Goal: Obtain resource: Download file/media

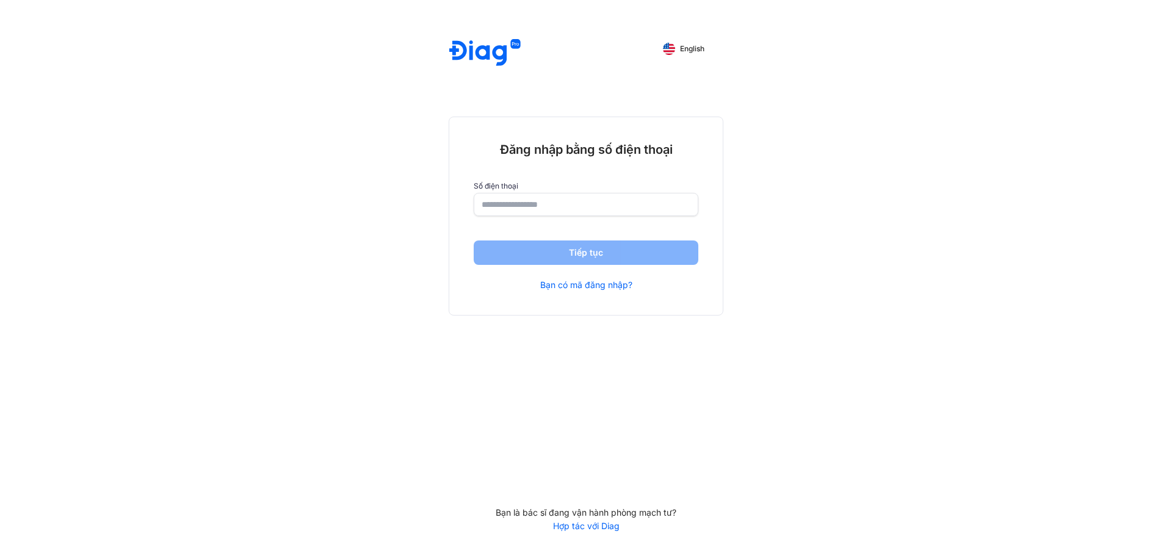
click at [498, 197] on input "number" at bounding box center [586, 204] width 209 height 22
type input "**********"
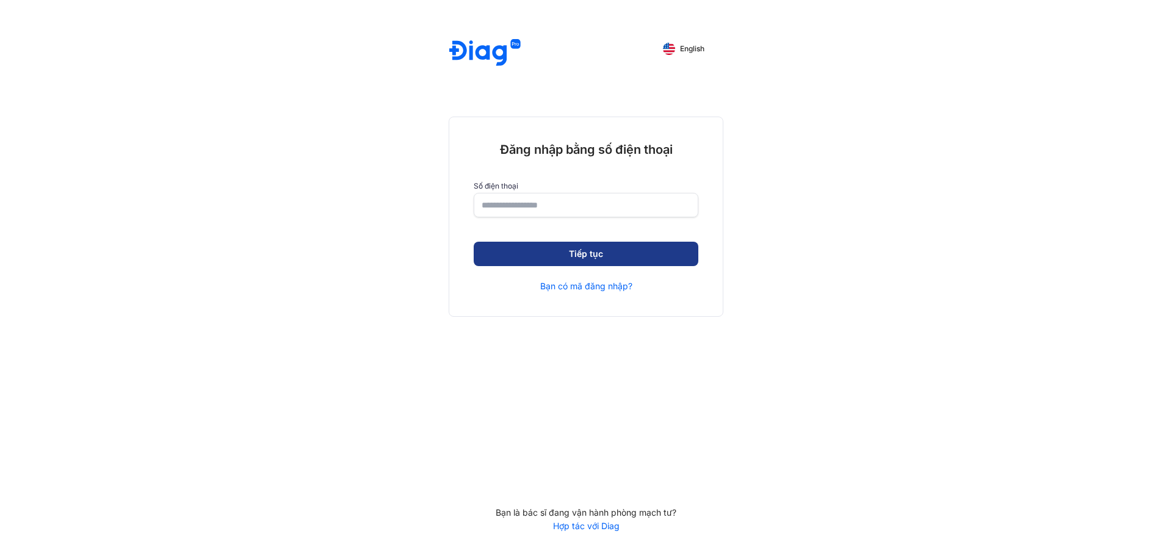
click at [599, 257] on button "Tiếp tục" at bounding box center [586, 254] width 225 height 24
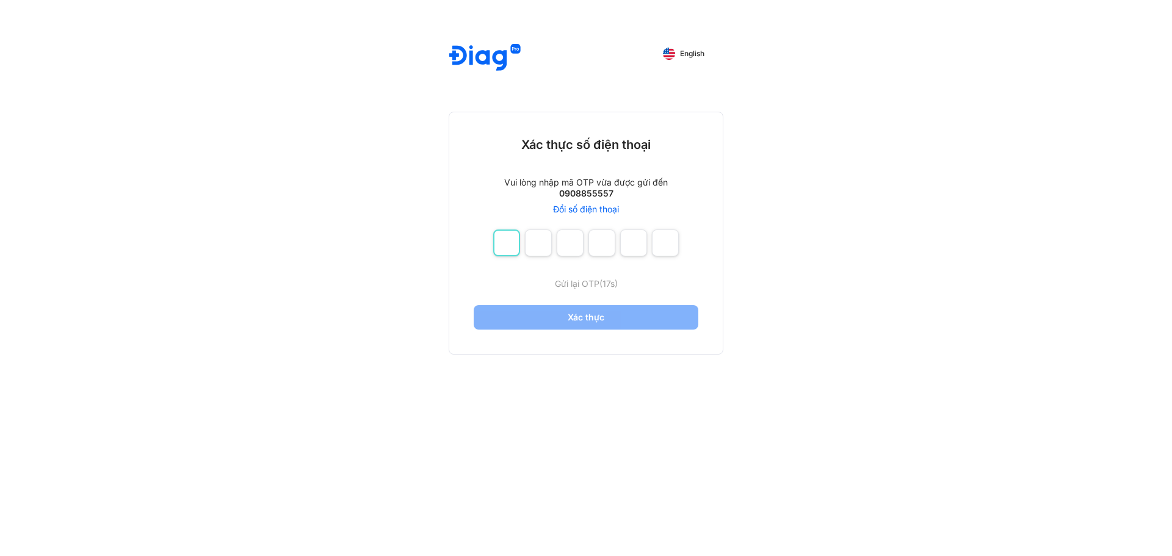
click at [513, 234] on input "number" at bounding box center [506, 243] width 27 height 27
type input "*"
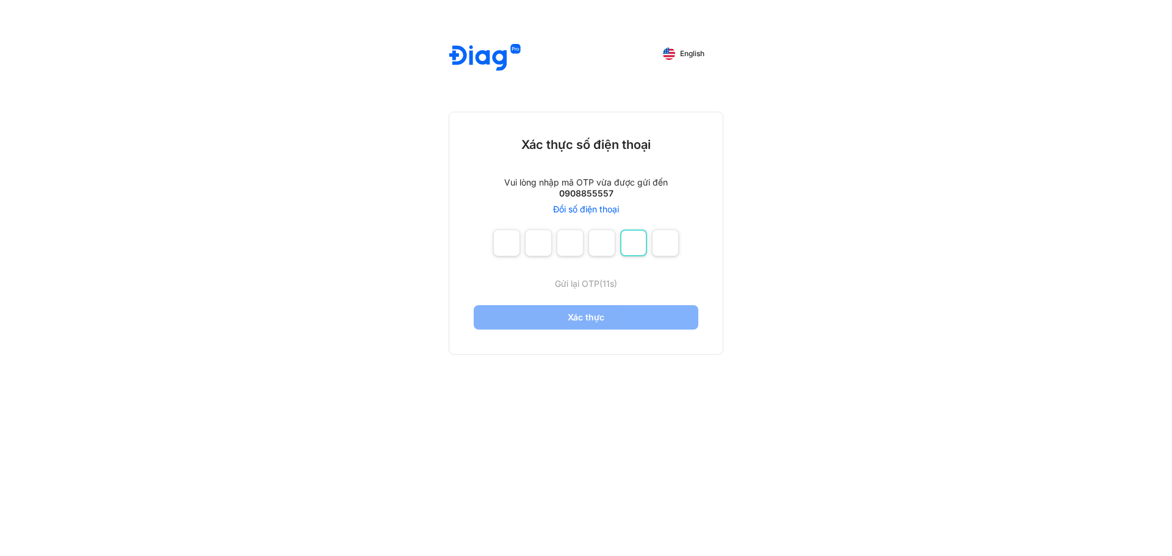
type input "*"
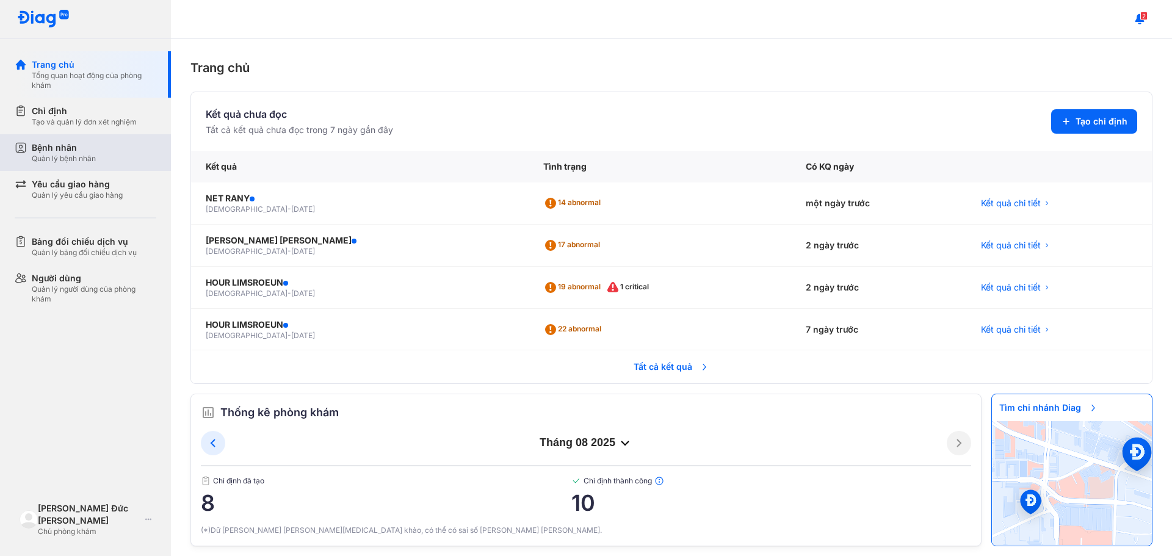
click at [62, 161] on div "Quản lý bệnh nhân" at bounding box center [64, 159] width 64 height 10
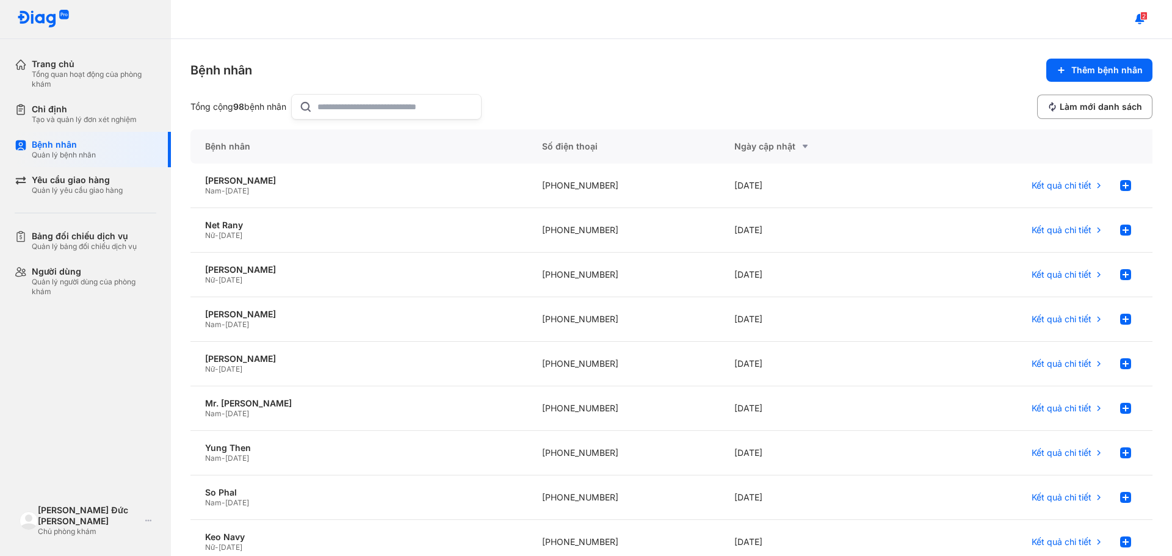
click at [372, 108] on input "text" at bounding box center [395, 107] width 156 height 24
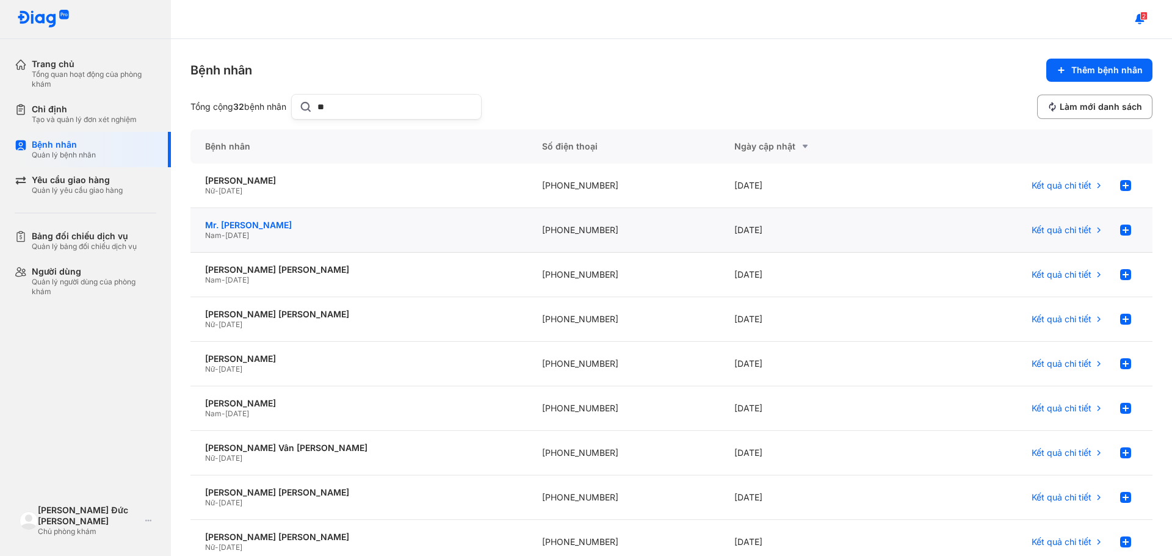
type input "**"
click at [339, 220] on div "Mr. Uy Pheng" at bounding box center [359, 225] width 308 height 11
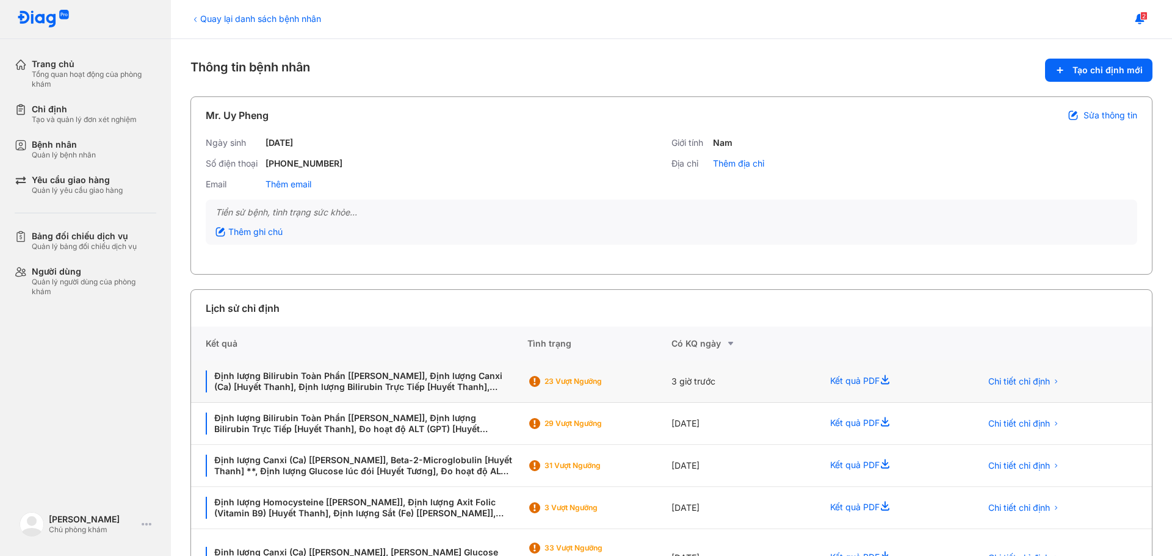
click at [636, 397] on div "23 Vượt ngưỡng" at bounding box center [599, 382] width 144 height 42
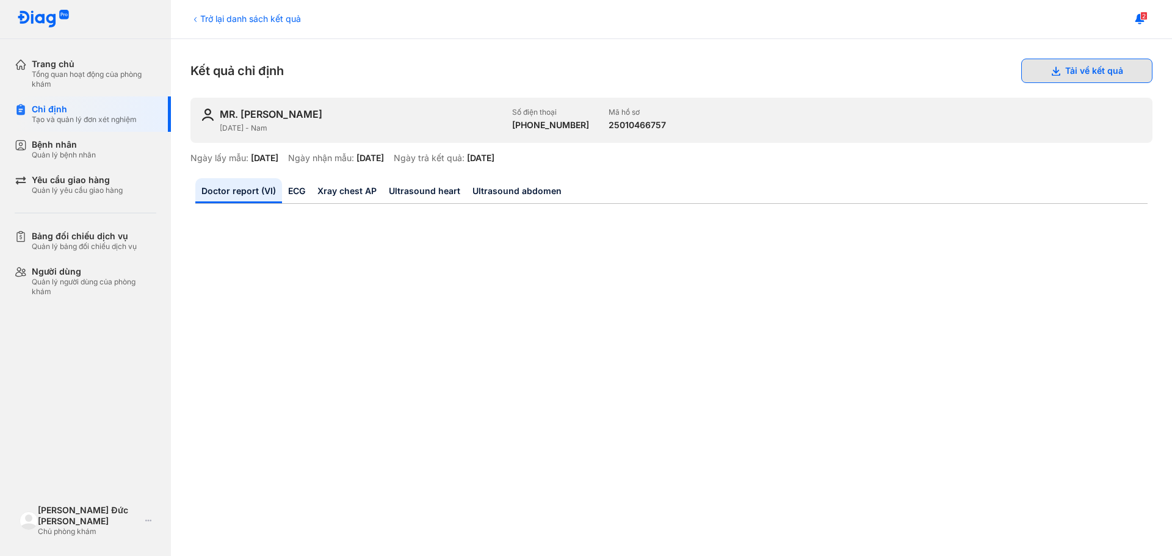
click at [1076, 69] on button "Tải về kết quả" at bounding box center [1086, 71] width 131 height 24
click at [251, 15] on div "Trở lại danh sách kết quả" at bounding box center [245, 18] width 110 height 13
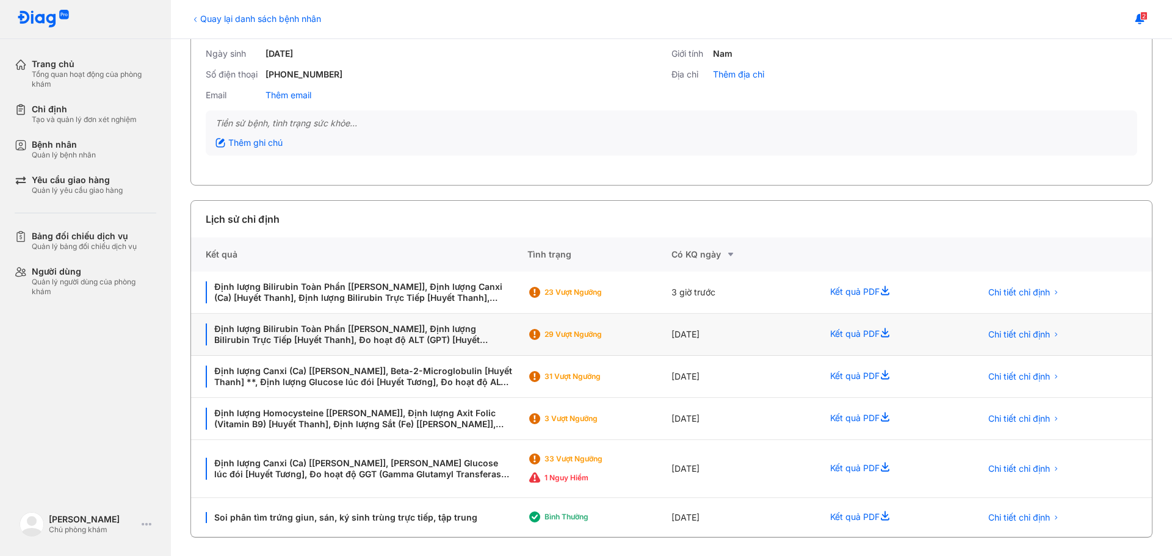
scroll to position [90, 0]
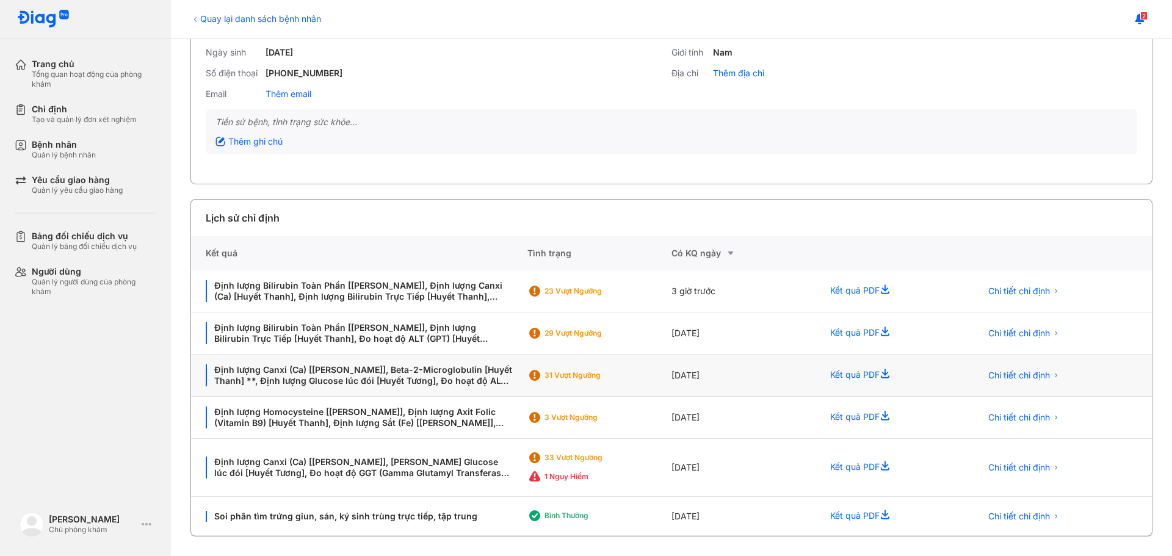
click at [631, 374] on div "31 Vượt ngưỡng" at bounding box center [593, 376] width 98 height 10
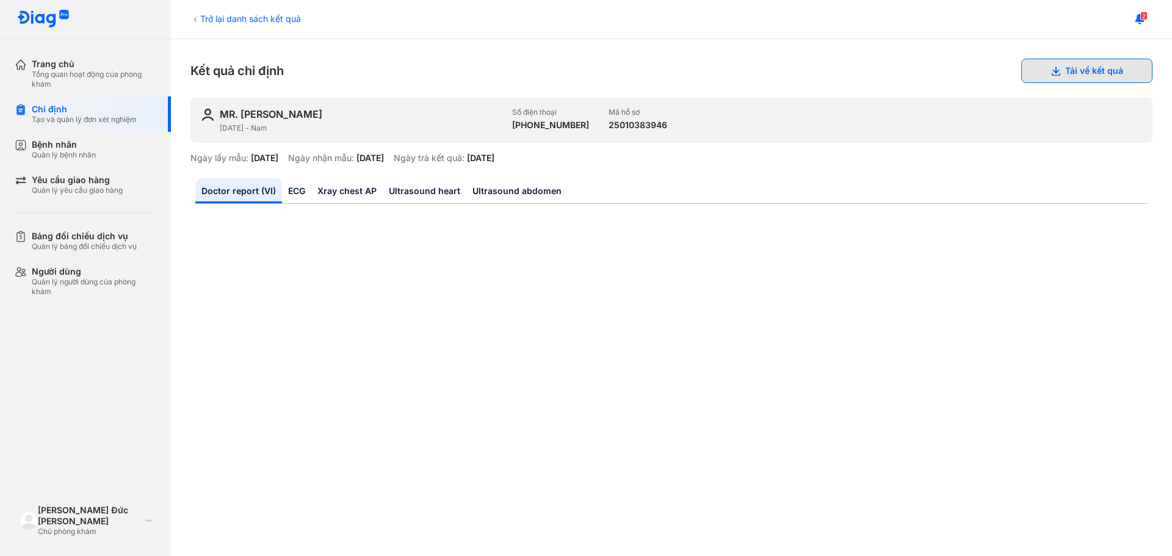
click at [1060, 68] on button "Tải về kết quả" at bounding box center [1086, 71] width 131 height 24
click at [251, 18] on div "Trở lại danh sách kết quả" at bounding box center [245, 18] width 110 height 13
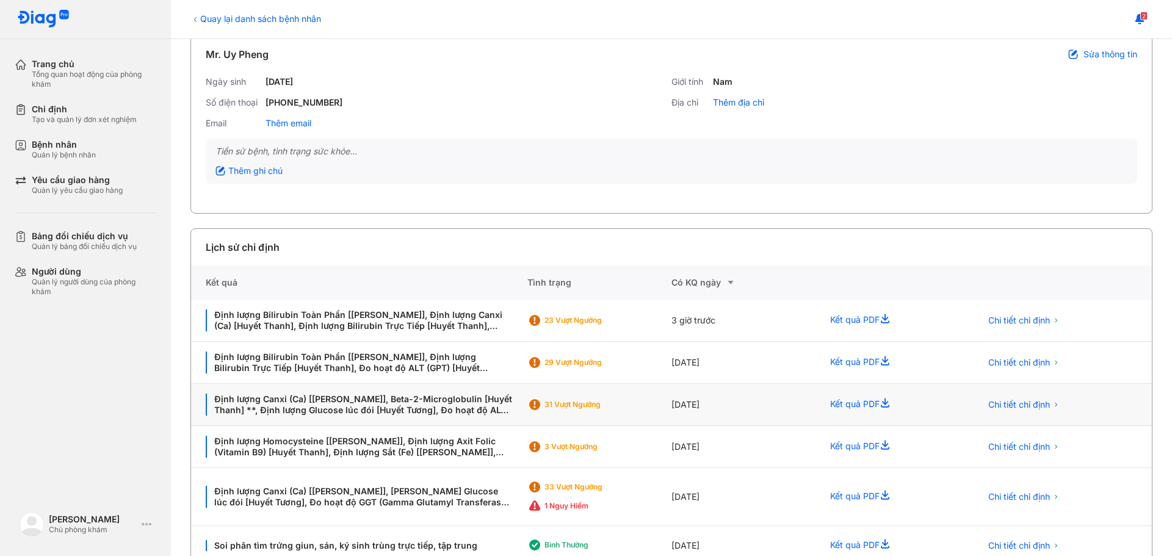
scroll to position [90, 0]
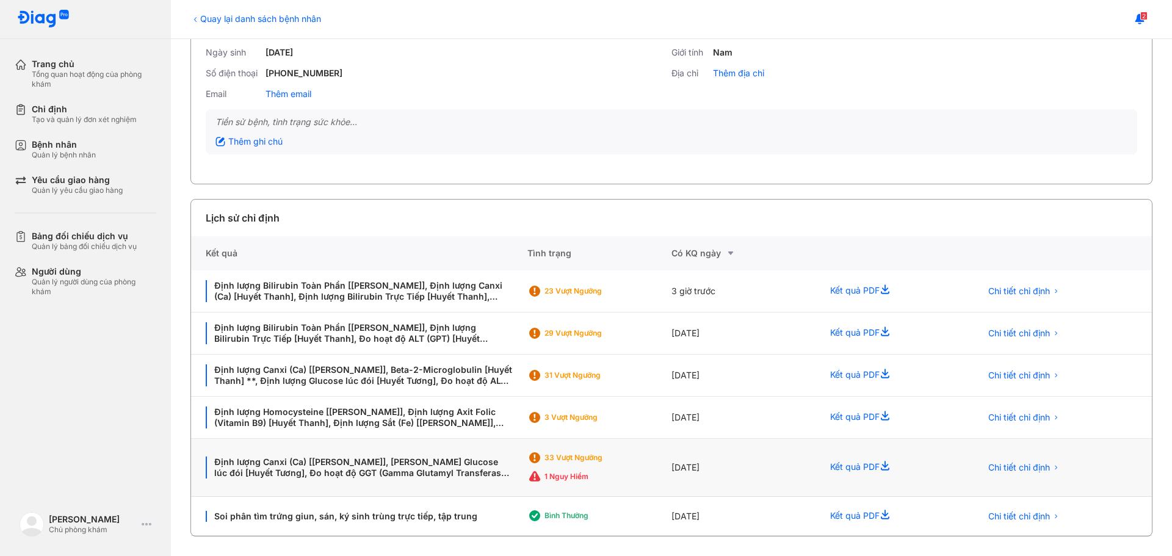
click at [621, 466] on div "33 Vượt ngưỡng" at bounding box center [587, 458] width 120 height 18
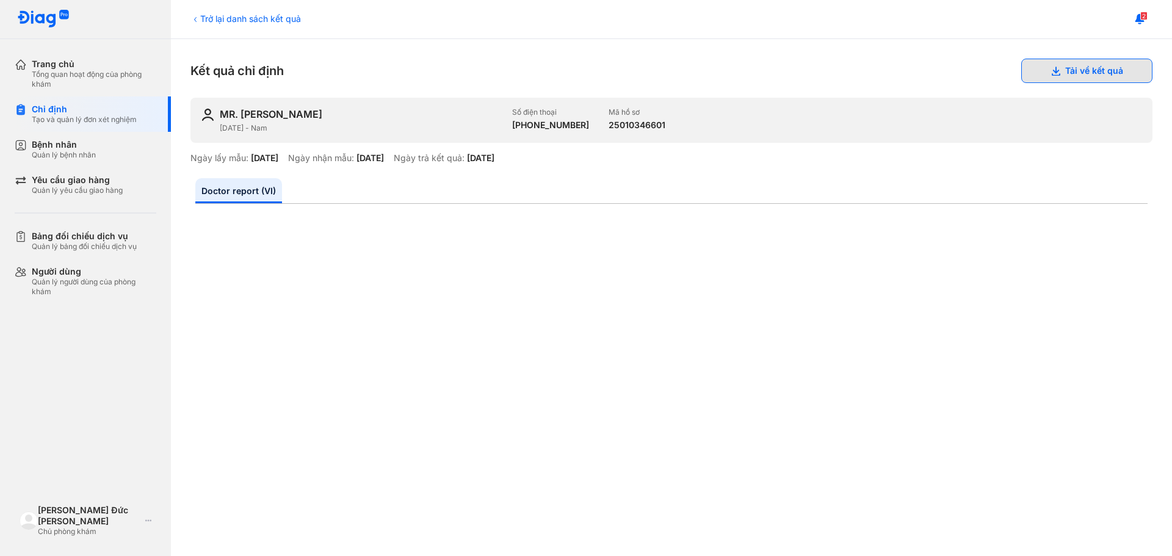
click at [1080, 71] on button "Tải về kết quả" at bounding box center [1086, 71] width 131 height 24
